Goal: Information Seeking & Learning: Learn about a topic

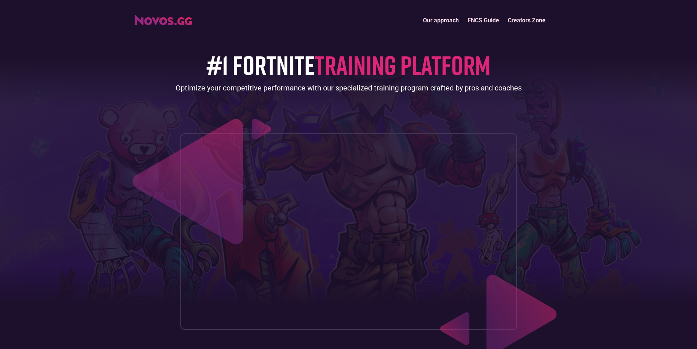
click at [175, 23] on img "home" at bounding box center [163, 20] width 57 height 10
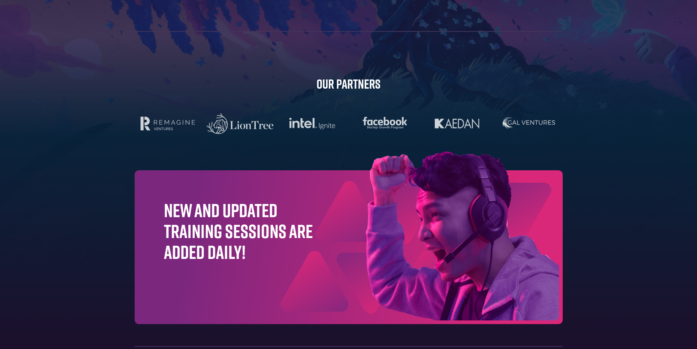
scroll to position [2309, 0]
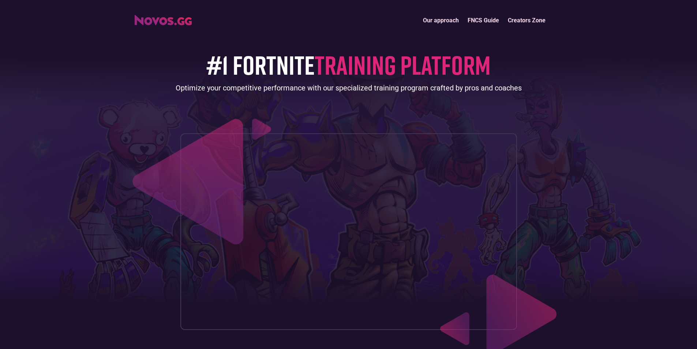
click at [437, 19] on link "Our approach" at bounding box center [441, 20] width 45 height 16
click at [522, 23] on link "Creators Zone" at bounding box center [527, 20] width 46 height 16
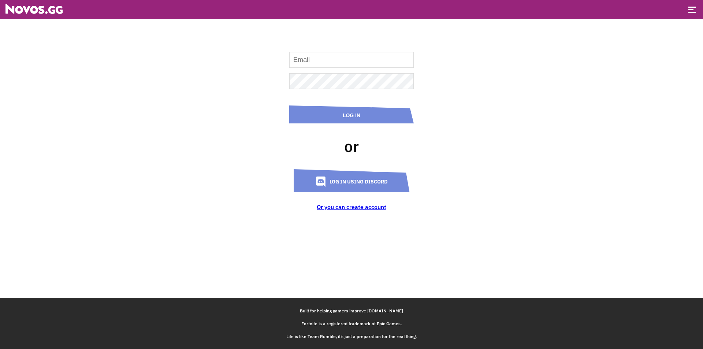
click at [344, 206] on link "Or you can create account" at bounding box center [352, 206] width 70 height 7
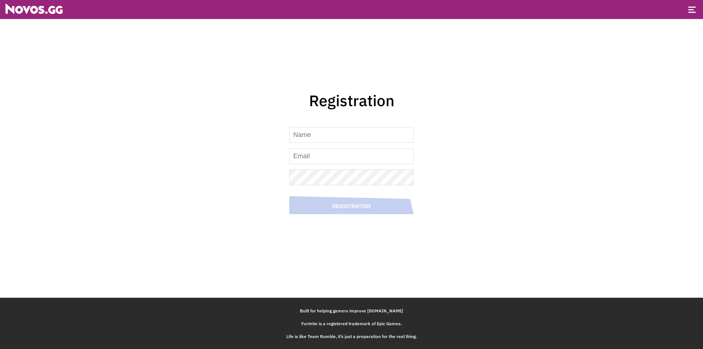
click at [48, 13] on img at bounding box center [33, 9] width 57 height 10
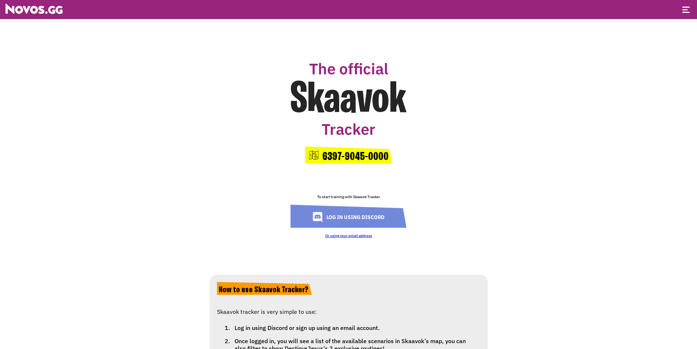
click at [40, 7] on img at bounding box center [33, 9] width 57 height 10
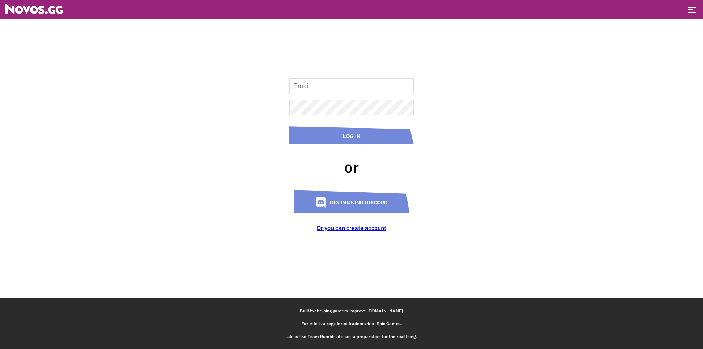
drag, startPoint x: 322, startPoint y: 147, endPoint x: 319, endPoint y: 144, distance: 4.1
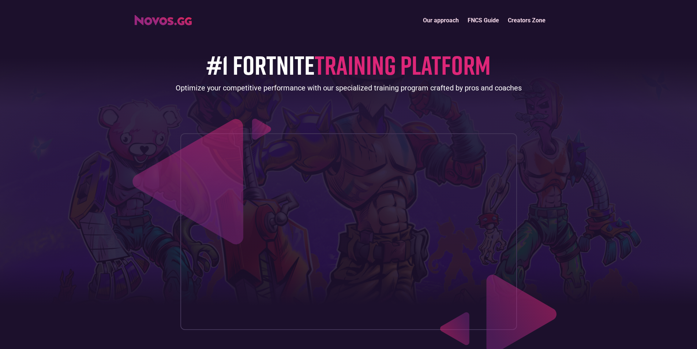
click at [149, 20] on img "home" at bounding box center [163, 20] width 57 height 10
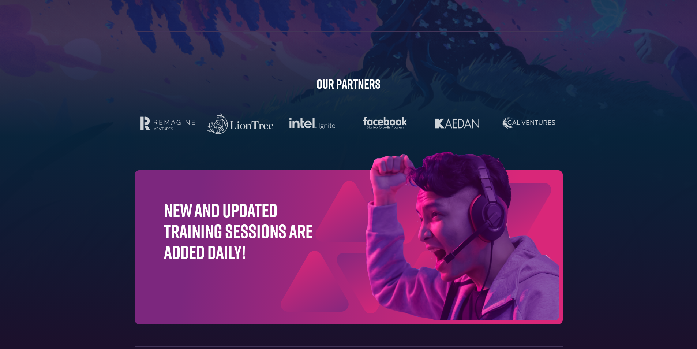
scroll to position [2309, 0]
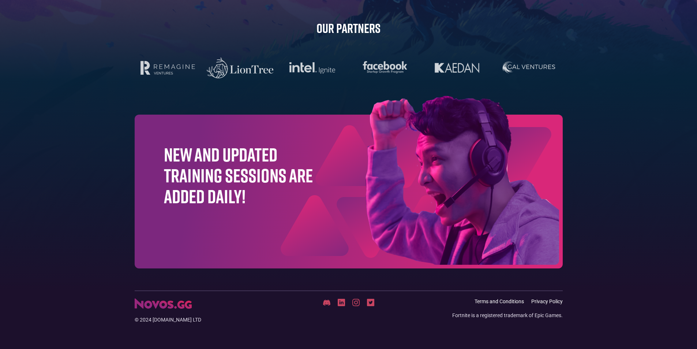
click at [354, 297] on div "© 2024 [DOMAIN_NAME] LTD Terms and Conditions Privacy Policy Fortnite is a regi…" at bounding box center [349, 306] width 436 height 33
click at [356, 299] on img at bounding box center [355, 302] width 7 height 7
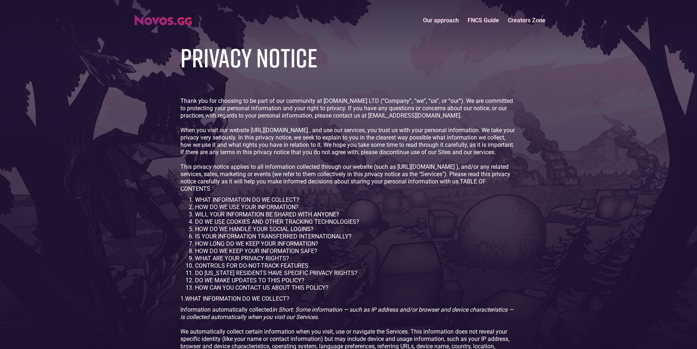
click at [142, 16] on img "home" at bounding box center [163, 20] width 57 height 10
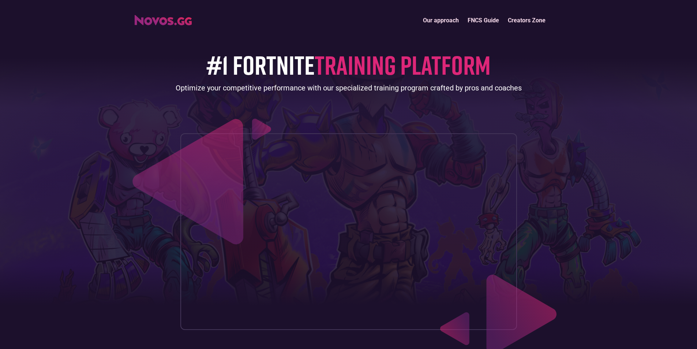
click at [523, 19] on link "Creators Zone" at bounding box center [527, 20] width 46 height 16
click at [482, 23] on link "FNCS Guide" at bounding box center [483, 20] width 40 height 16
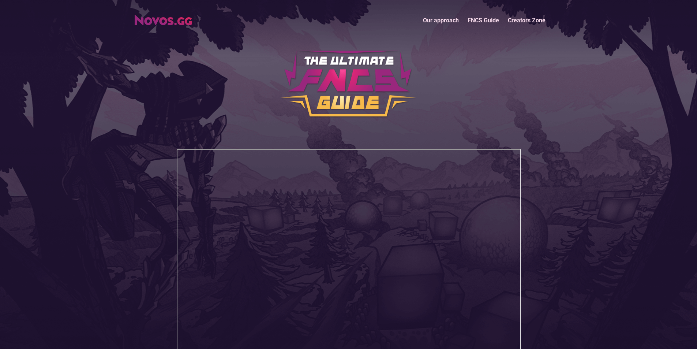
scroll to position [146, 0]
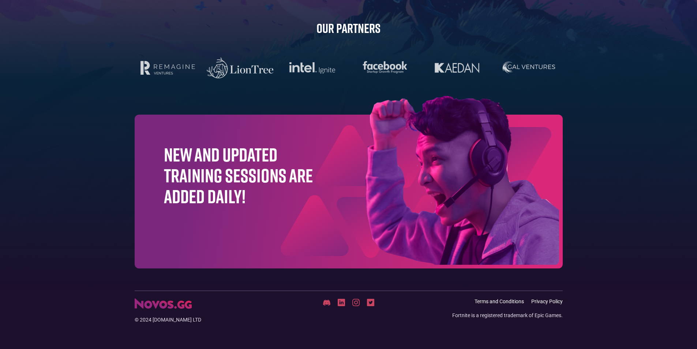
scroll to position [2309, 0]
click at [357, 302] on img at bounding box center [355, 302] width 7 height 7
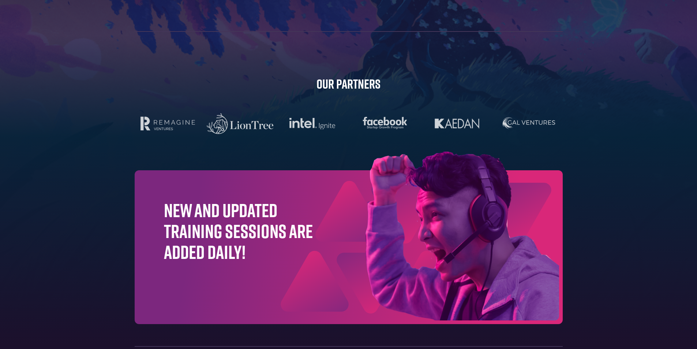
scroll to position [2309, 0]
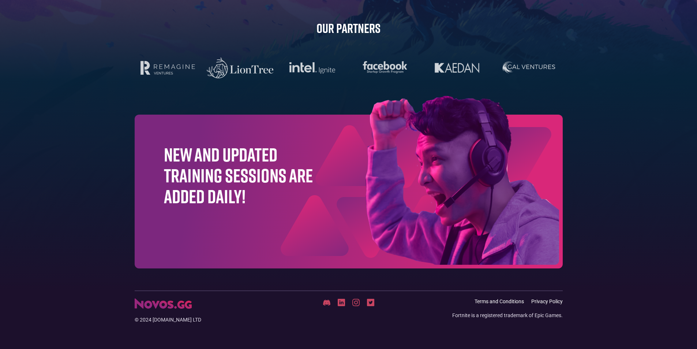
click at [319, 171] on img at bounding box center [425, 182] width 275 height 172
click at [226, 168] on h1 "New and updated training sessions are added daily!" at bounding box center [238, 175] width 149 height 63
click at [502, 178] on img at bounding box center [425, 182] width 275 height 172
click at [325, 301] on img at bounding box center [326, 302] width 7 height 7
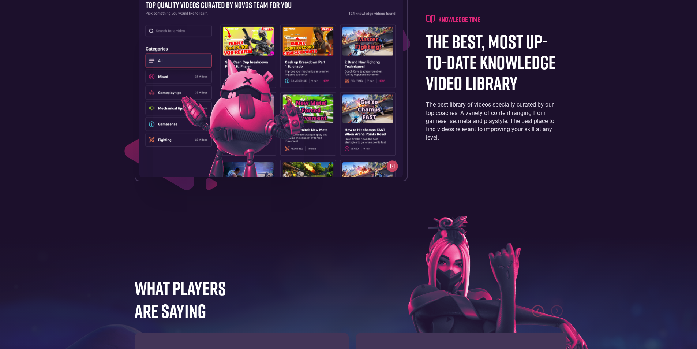
scroll to position [1683, 0]
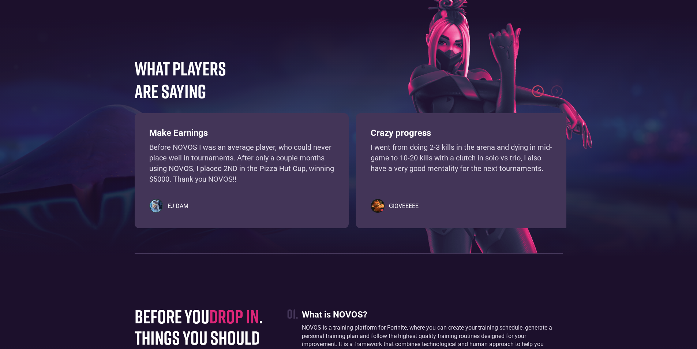
click at [543, 97] on img "previous slide" at bounding box center [538, 91] width 12 height 12
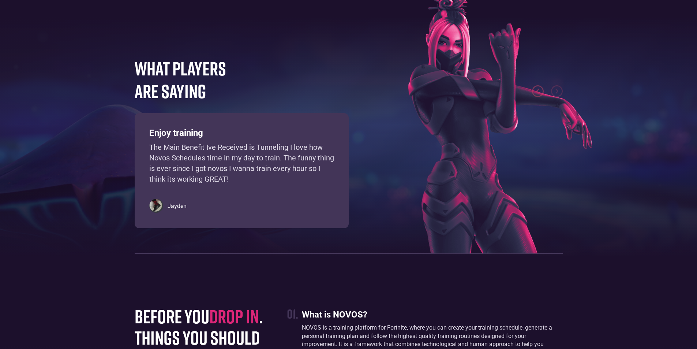
scroll to position [1903, 0]
